Goal: Transaction & Acquisition: Purchase product/service

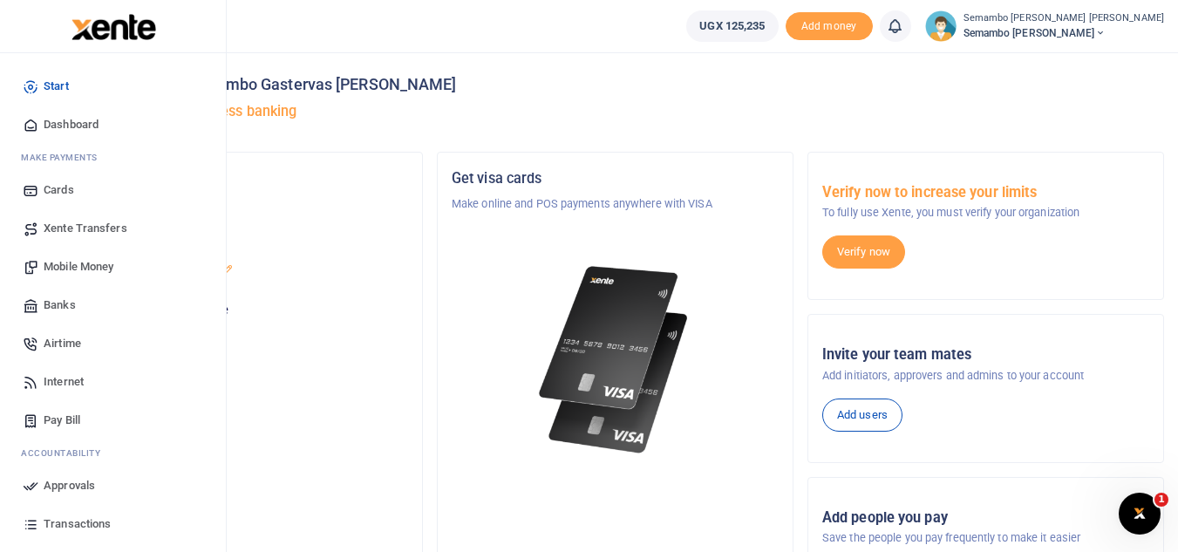
click at [101, 262] on span "Mobile Money" at bounding box center [79, 266] width 70 height 17
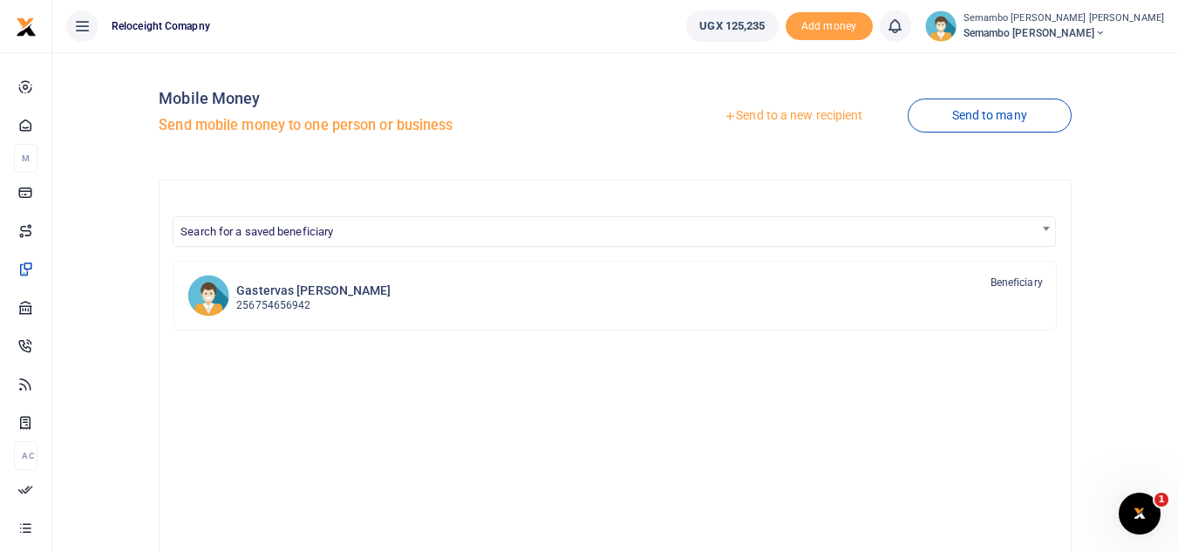
click at [837, 119] on link "Send to a new recipient" at bounding box center [793, 115] width 228 height 31
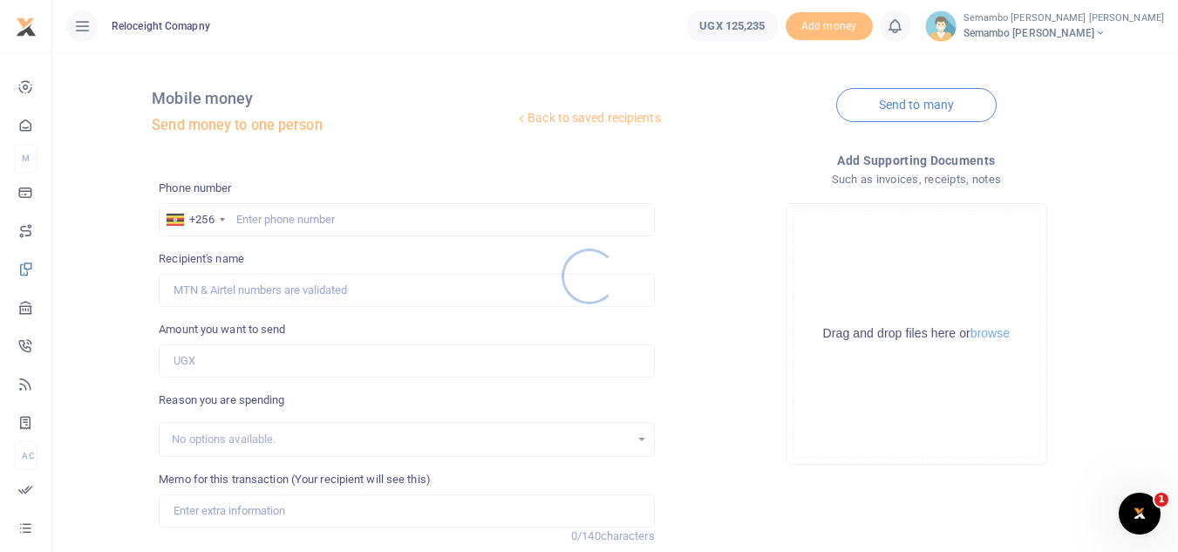
click at [296, 209] on div at bounding box center [589, 276] width 1178 height 552
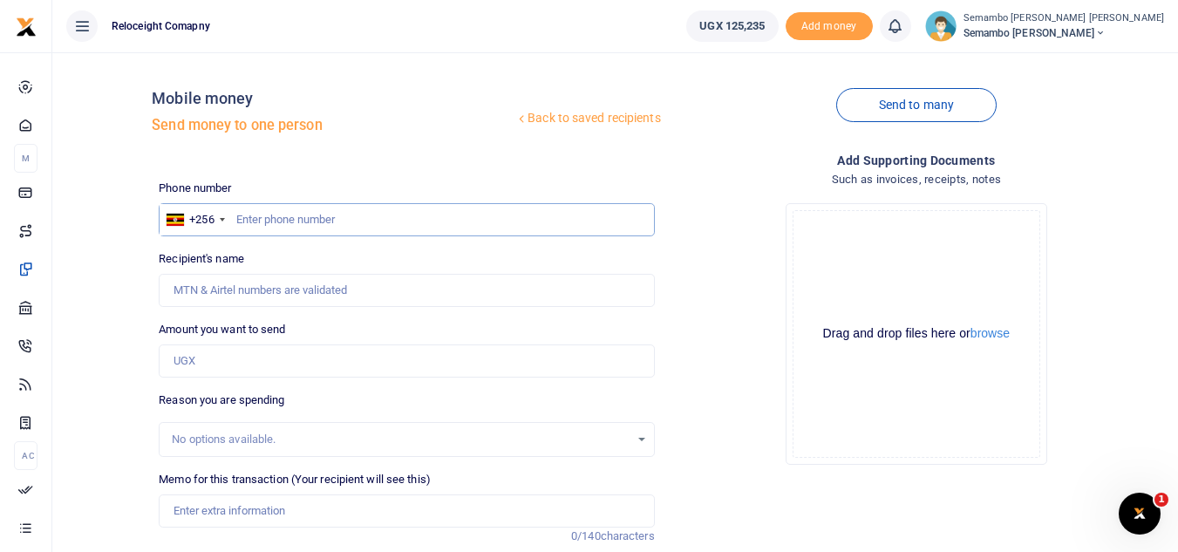
click at [276, 216] on input "text" at bounding box center [406, 219] width 495 height 33
type input "0781199901"
type input "[PERSON_NAME]"
click at [244, 222] on input "0781199901" at bounding box center [406, 219] width 495 height 33
type input "781199901"
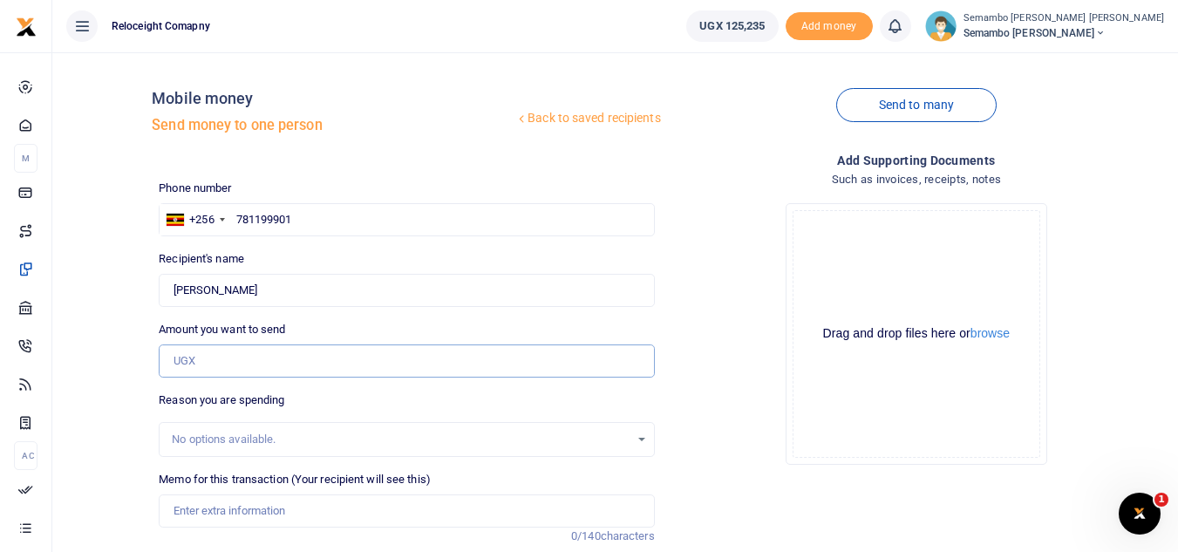
click at [242, 368] on input "Amount you want to send" at bounding box center [406, 360] width 495 height 33
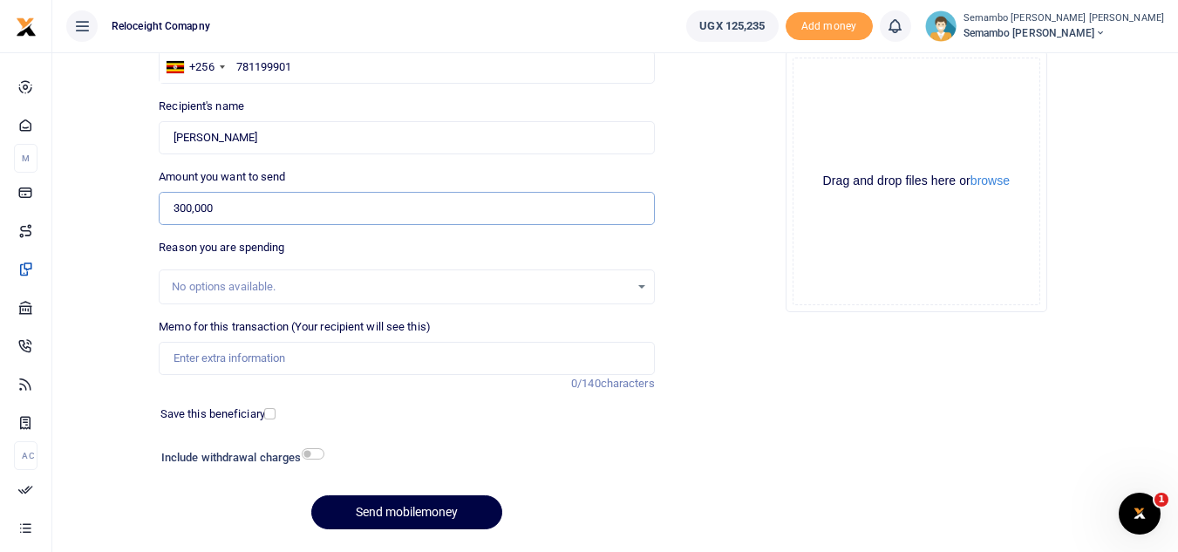
scroll to position [154, 0]
type input "300,000"
click at [313, 451] on input "checkbox" at bounding box center [313, 451] width 23 height 11
checkbox input "true"
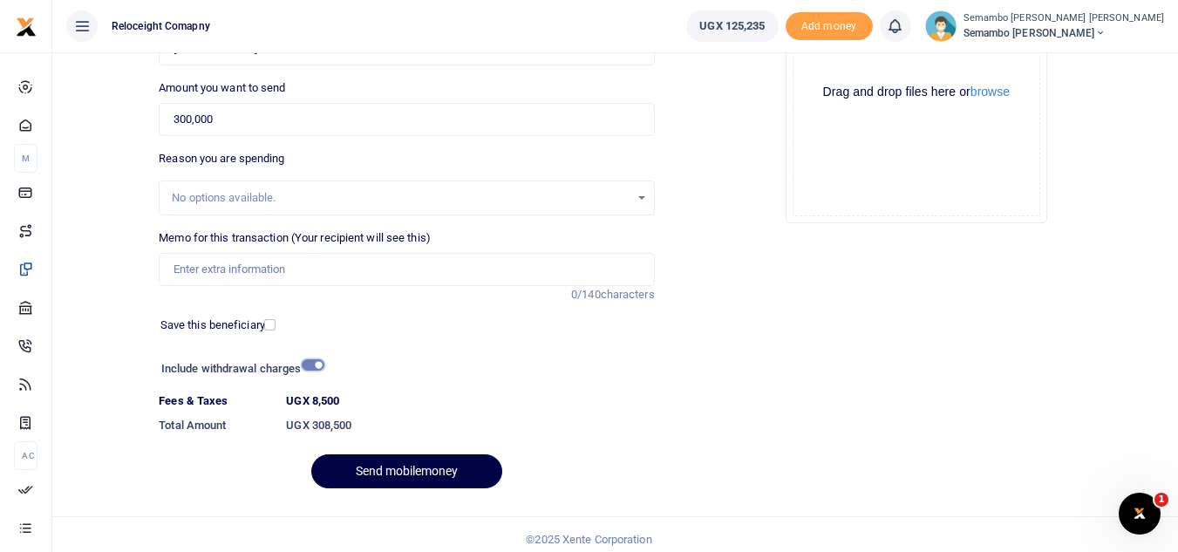
scroll to position [242, 0]
drag, startPoint x: 351, startPoint y: 423, endPoint x: 309, endPoint y: 422, distance: 42.7
click at [309, 422] on h6 "UGX 308,500" at bounding box center [470, 425] width 368 height 14
copy h6 "308,500"
click at [482, 342] on div "Phone number +256 [GEOGRAPHIC_DATA] [PHONE_NUMBER] Phone is required. Recipient…" at bounding box center [406, 219] width 509 height 565
